Goal: Find specific page/section

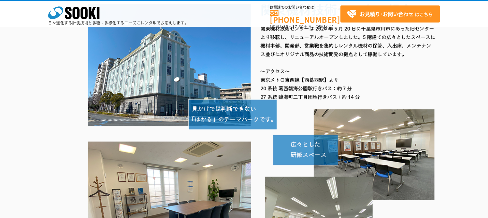
scroll to position [3, 0]
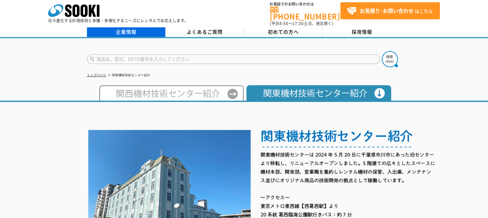
click at [122, 28] on link "企業情報" at bounding box center [126, 32] width 79 height 10
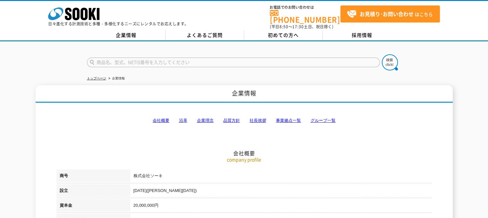
click at [285, 118] on link "事業拠点一覧" at bounding box center [288, 120] width 25 height 5
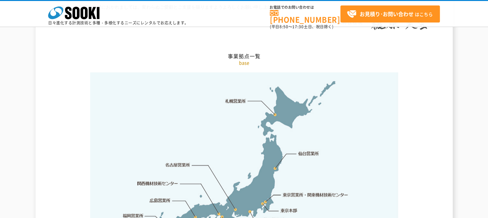
scroll to position [1321, 0]
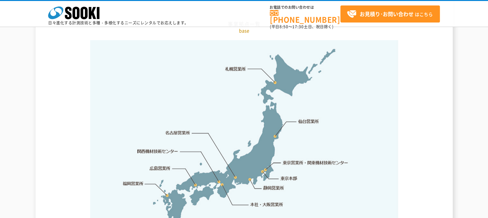
click at [306, 159] on link "東京営業所・関東機材技術センター" at bounding box center [316, 162] width 66 height 6
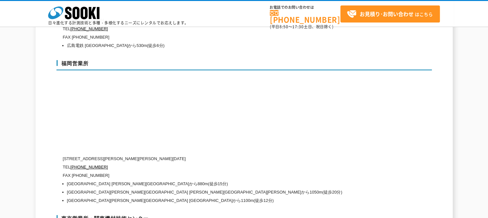
scroll to position [2646, 0]
